Goal: Find specific page/section: Find specific page/section

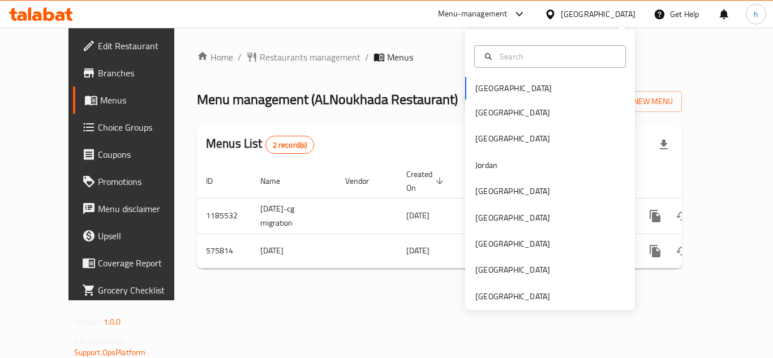
click at [487, 296] on div "[GEOGRAPHIC_DATA]" at bounding box center [513, 296] width 75 height 12
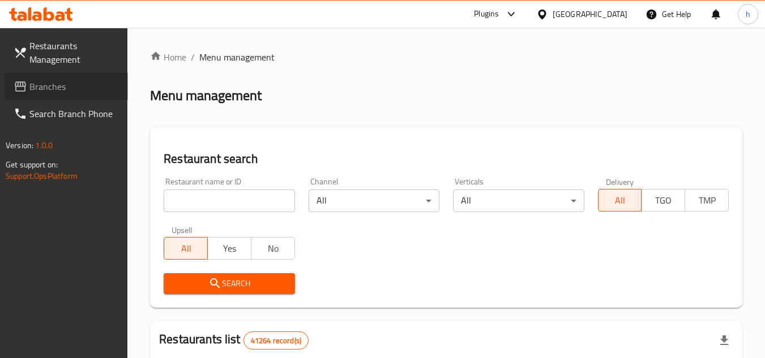
click at [80, 88] on span "Branches" at bounding box center [73, 87] width 89 height 14
